Goal: Task Accomplishment & Management: Complete application form

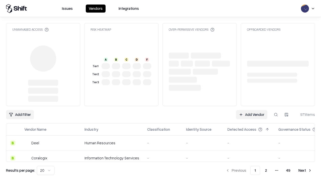
click at [252, 110] on link "Add Vendor" at bounding box center [251, 114] width 31 height 9
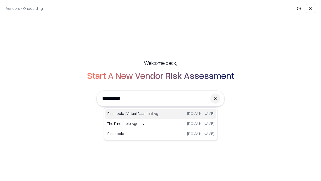
click at [161, 113] on div "Pineapple | Virtual Assistant Agency [DOMAIN_NAME]" at bounding box center [160, 113] width 111 height 10
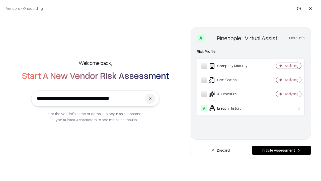
type input "**********"
click at [281, 150] on button "Initiate Assessment" at bounding box center [281, 149] width 59 height 9
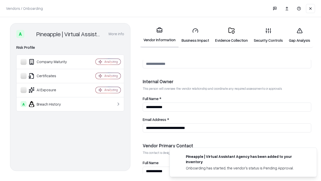
scroll to position [260, 0]
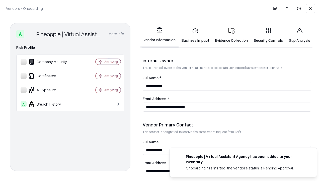
click at [195, 35] on link "Business Impact" at bounding box center [196, 35] width 34 height 23
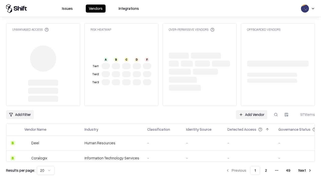
click at [252, 114] on link "Add Vendor" at bounding box center [251, 114] width 31 height 9
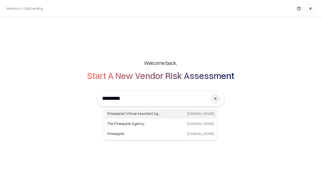
click at [161, 113] on div "Pineapple | Virtual Assistant Agency [DOMAIN_NAME]" at bounding box center [160, 113] width 111 height 10
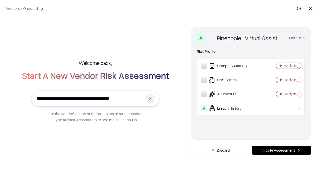
type input "**********"
click at [281, 150] on button "Initiate Assessment" at bounding box center [281, 149] width 59 height 9
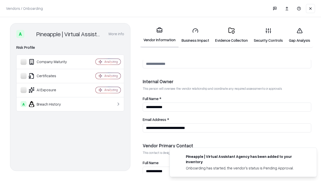
scroll to position [260, 0]
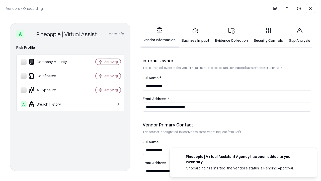
click at [299, 35] on link "Gap Analysis" at bounding box center [299, 35] width 27 height 23
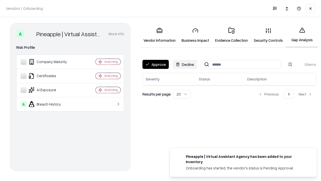
click at [156, 64] on button "Approve" at bounding box center [155, 64] width 26 height 9
